Goal: Task Accomplishment & Management: Use online tool/utility

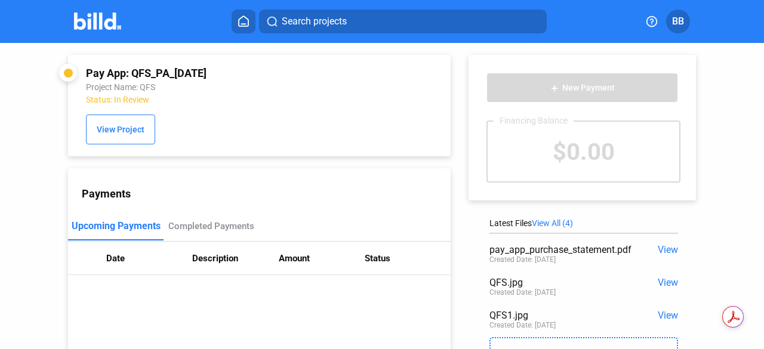
click at [96, 19] on img at bounding box center [97, 21] width 47 height 17
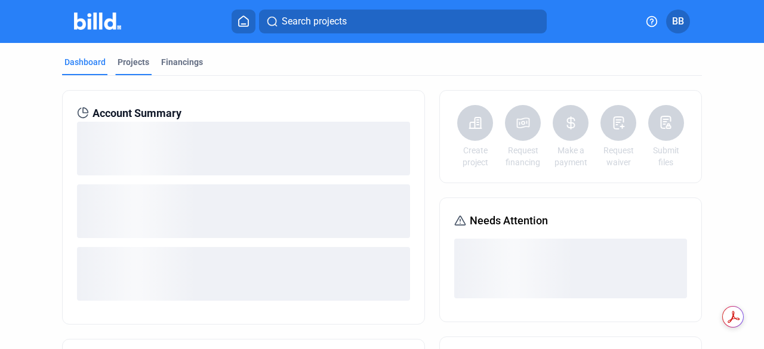
click at [124, 64] on div "Projects" at bounding box center [134, 62] width 32 height 12
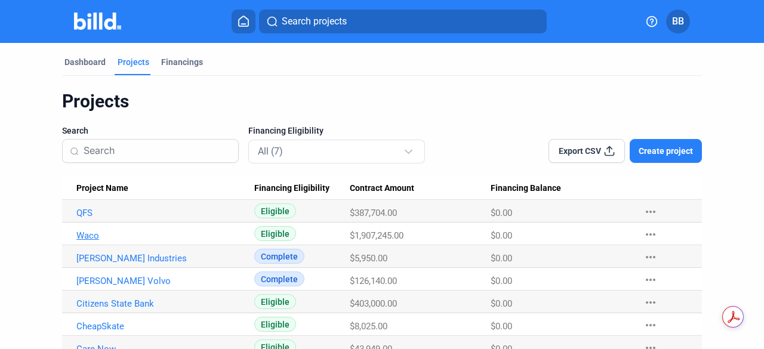
click at [86, 219] on link "Waco" at bounding box center [160, 213] width 169 height 11
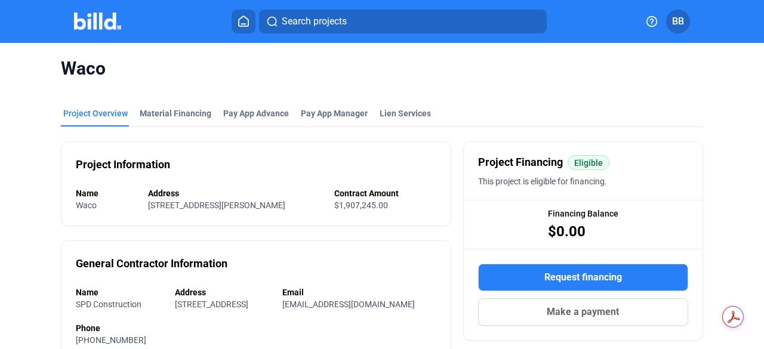
click at [269, 107] on div "Pay App Advance" at bounding box center [256, 113] width 66 height 12
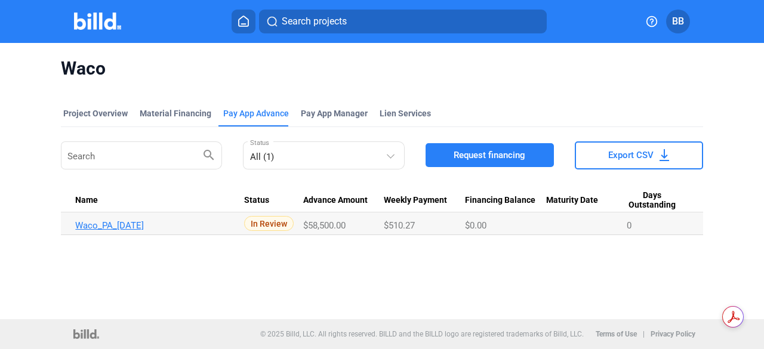
click at [106, 226] on link "Waco_PA_[DATE]" at bounding box center [159, 225] width 169 height 11
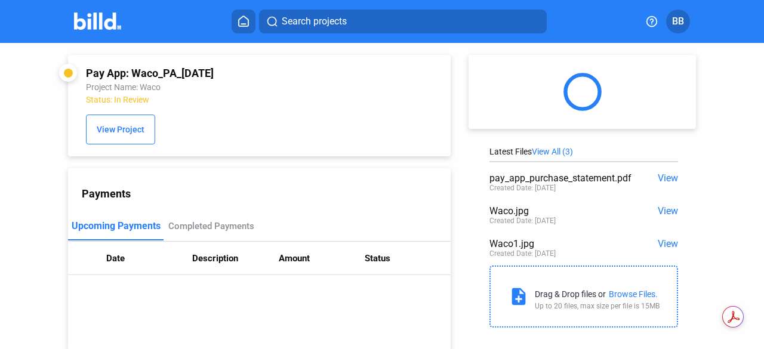
click at [619, 292] on div "Browse Files." at bounding box center [633, 295] width 49 height 10
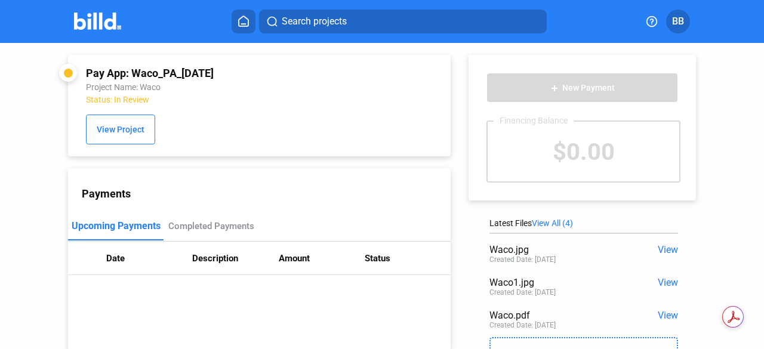
scroll to position [86, 0]
